Goal: Information Seeking & Learning: Learn about a topic

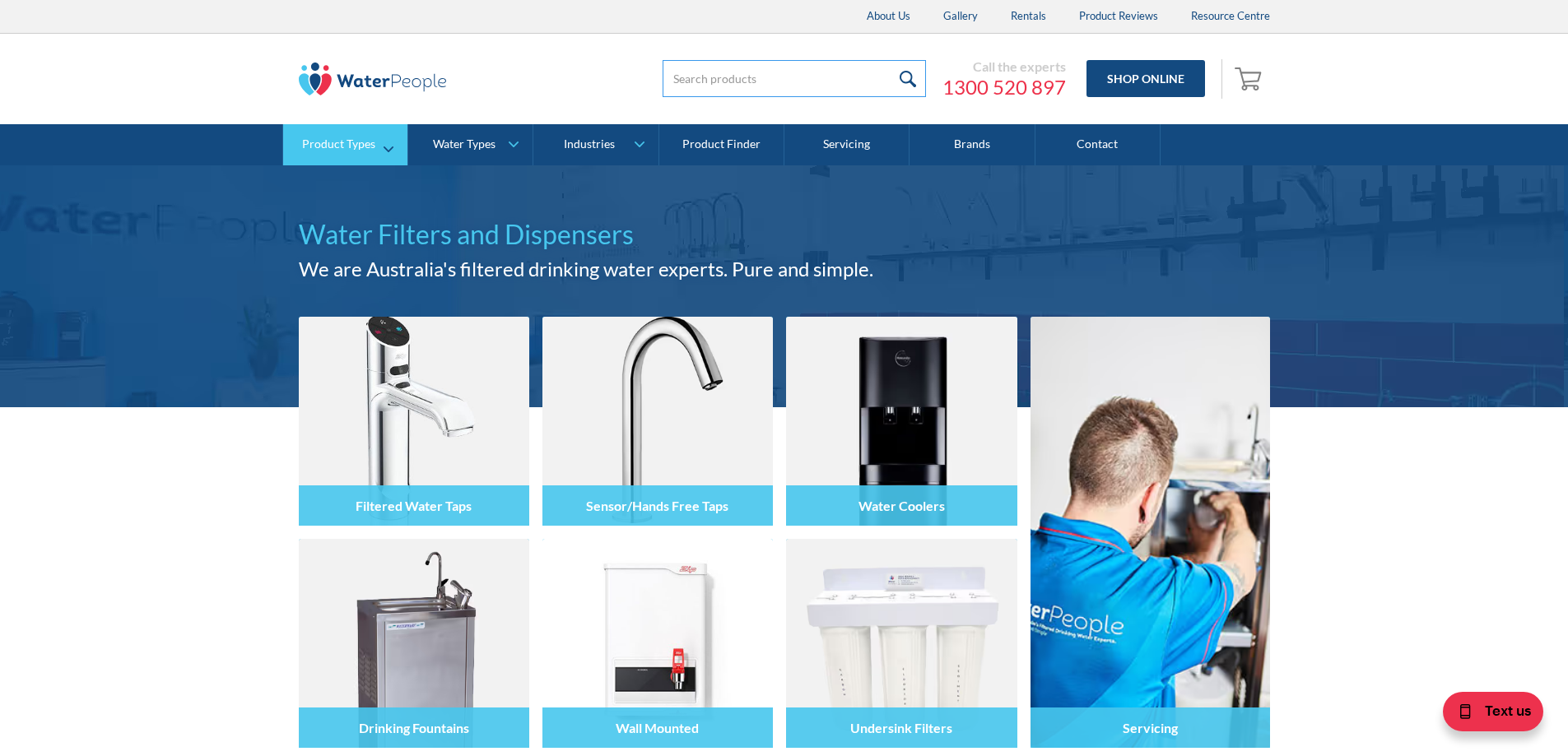
drag, startPoint x: 650, startPoint y: 76, endPoint x: 326, endPoint y: 144, distance: 331.1
click at [663, 76] on input "search" at bounding box center [795, 79] width 263 height 37
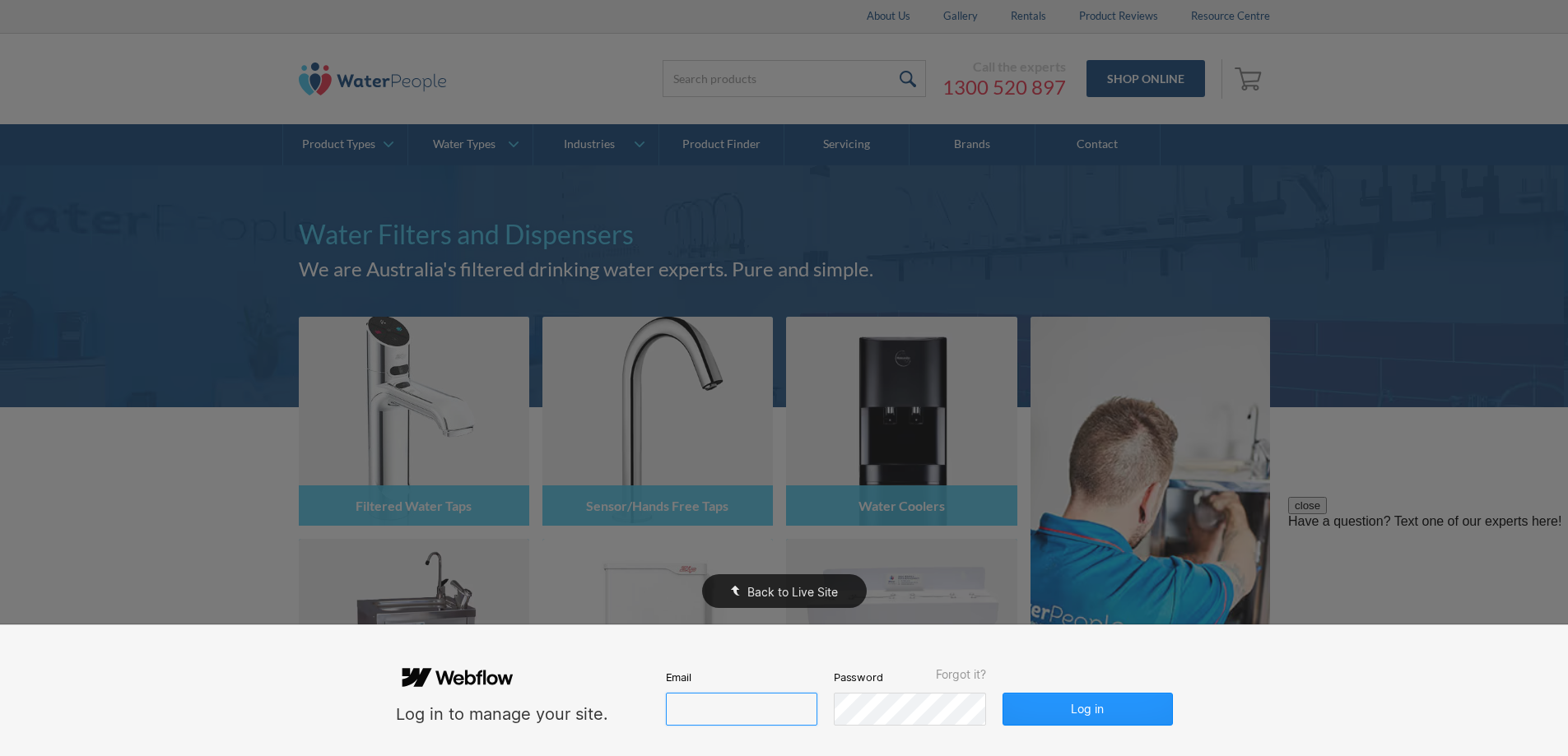
type input "john@waterpeople.com.au"
click at [206, 79] on div "Back to Live Site" at bounding box center [784, 378] width 1568 height 756
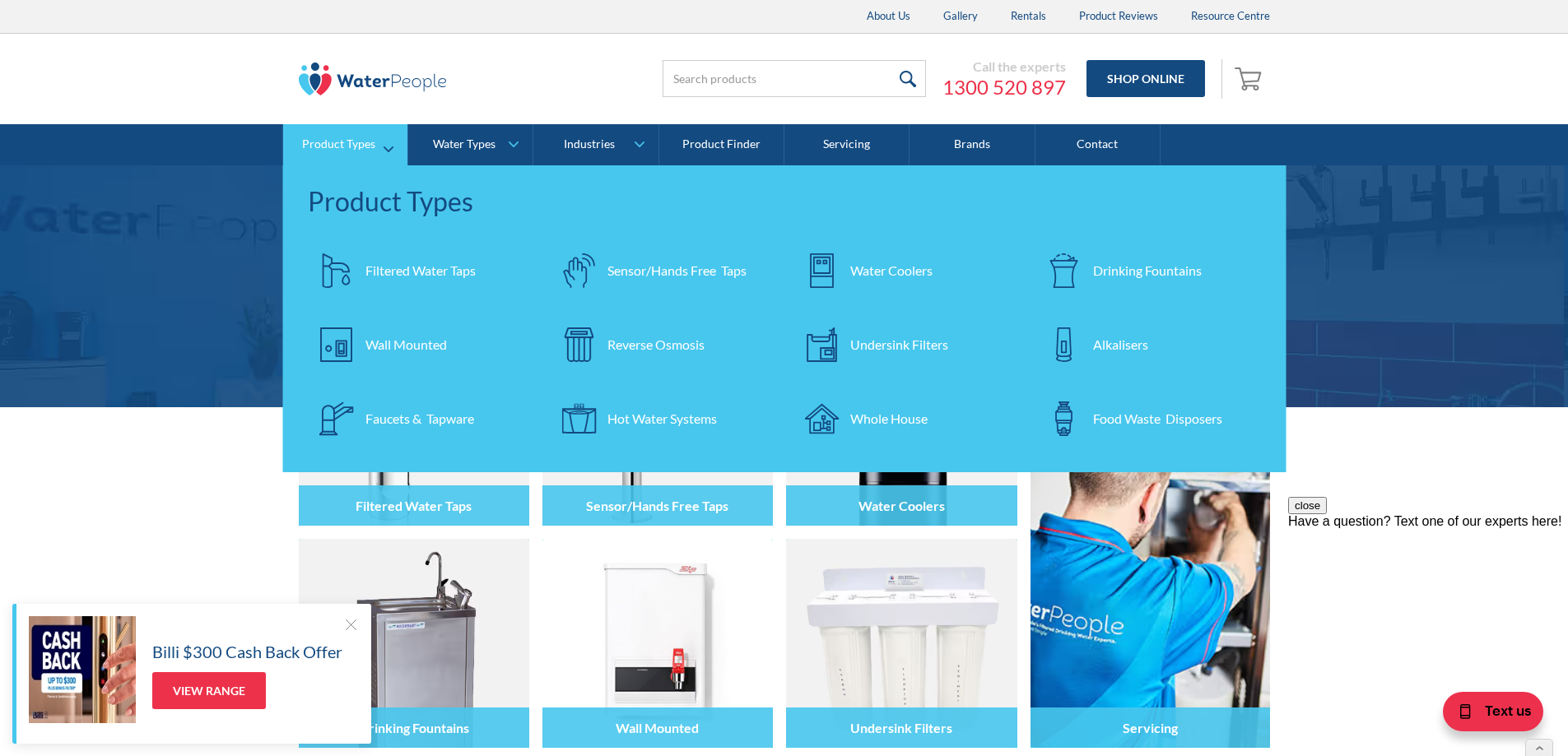
click at [915, 272] on div "Water Coolers" at bounding box center [892, 271] width 83 height 20
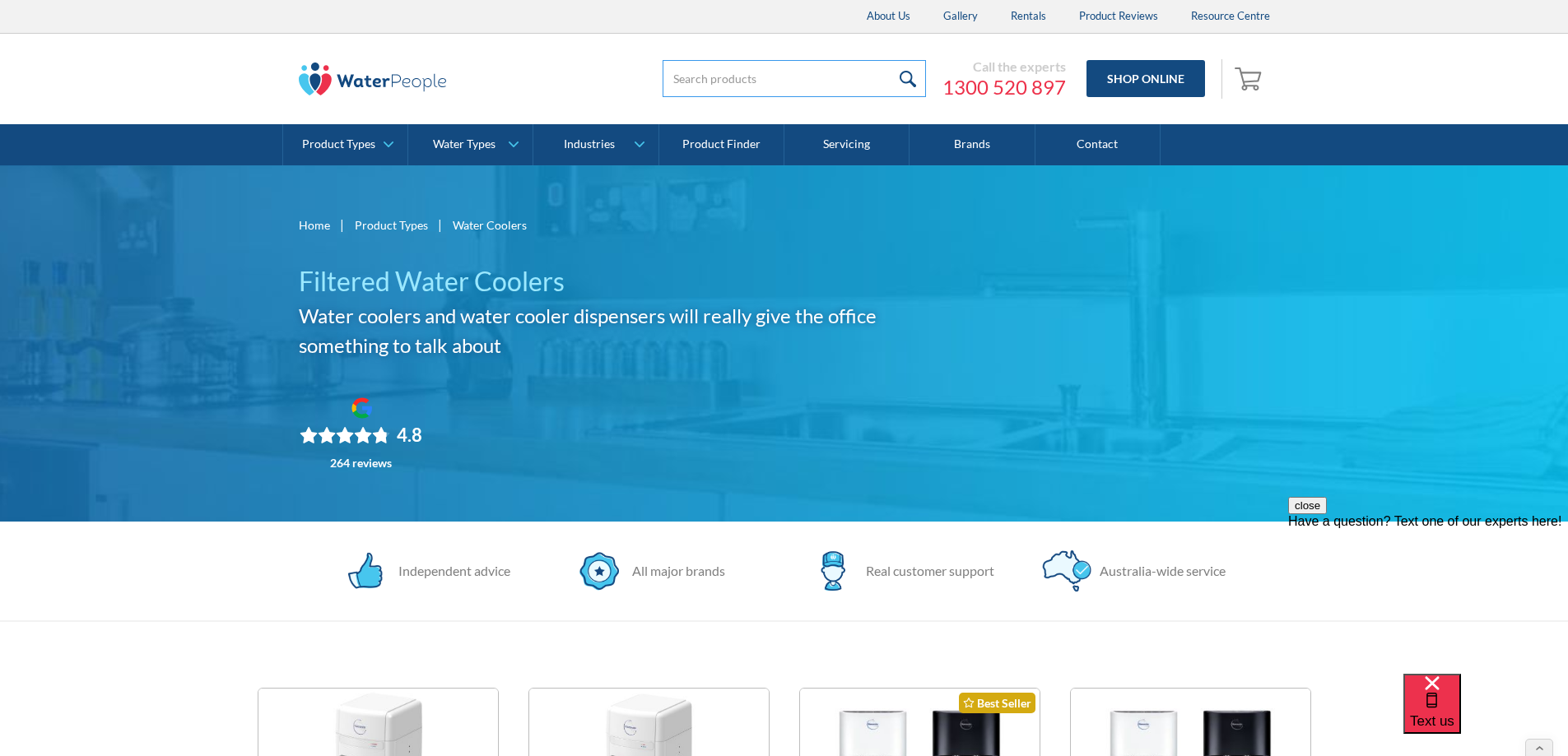
click at [726, 70] on input "search" at bounding box center [795, 79] width 263 height 37
type input "Insinkerator"
click at [891, 60] on input "submit" at bounding box center [908, 79] width 36 height 37
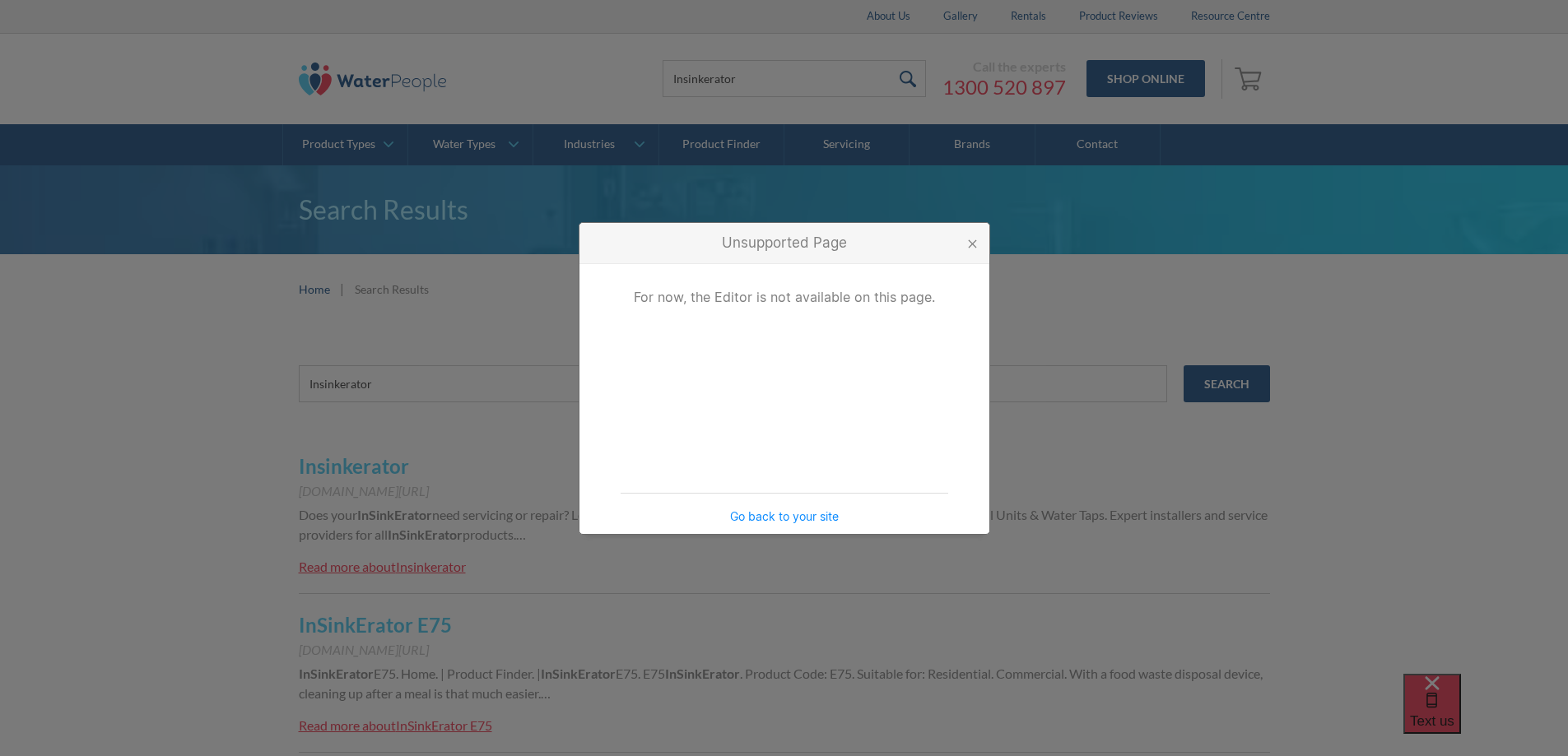
click at [347, 464] on div "Unsupported Page For now, the Editor is not available on this page. Go back to …" at bounding box center [784, 378] width 1568 height 756
click at [973, 245] on div at bounding box center [972, 243] width 9 height 9
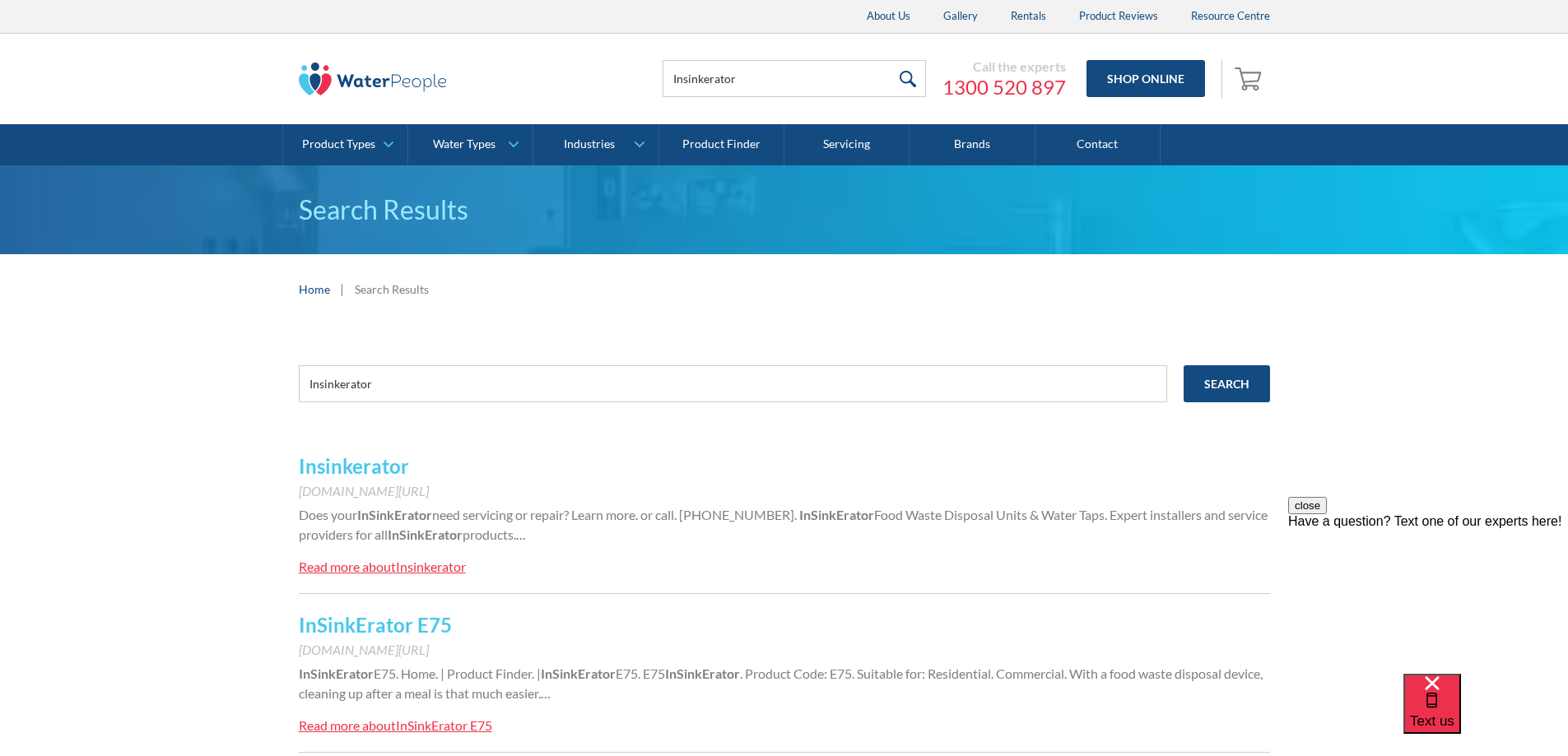
click at [357, 467] on link "Insinkerator" at bounding box center [354, 466] width 110 height 24
